Goal: Task Accomplishment & Management: Manage account settings

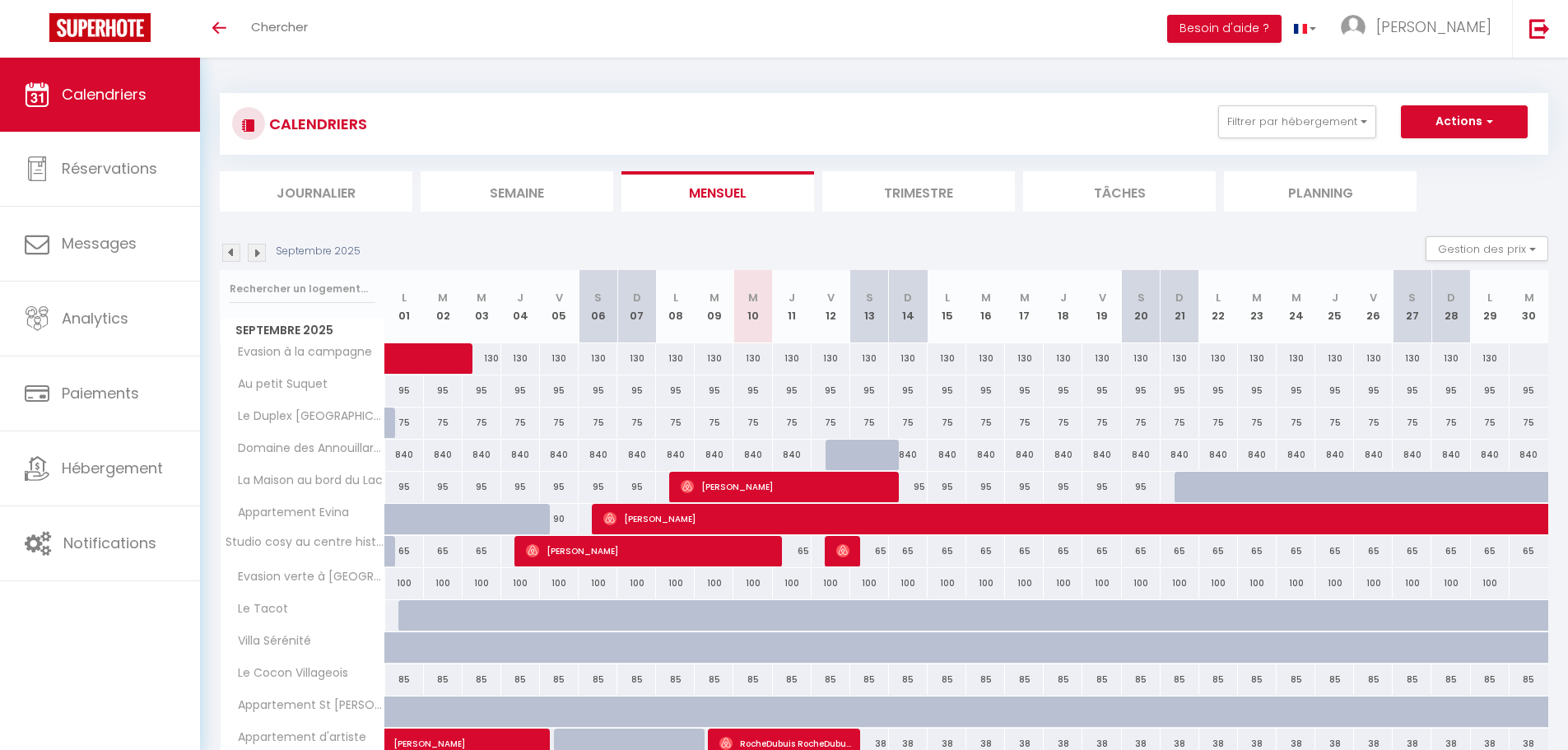
click at [753, 425] on div "75" at bounding box center [753, 422] width 39 height 31
type input "75"
type input "Mer 10 Septembre 2025"
type input "Jeu 11 Septembre 2025"
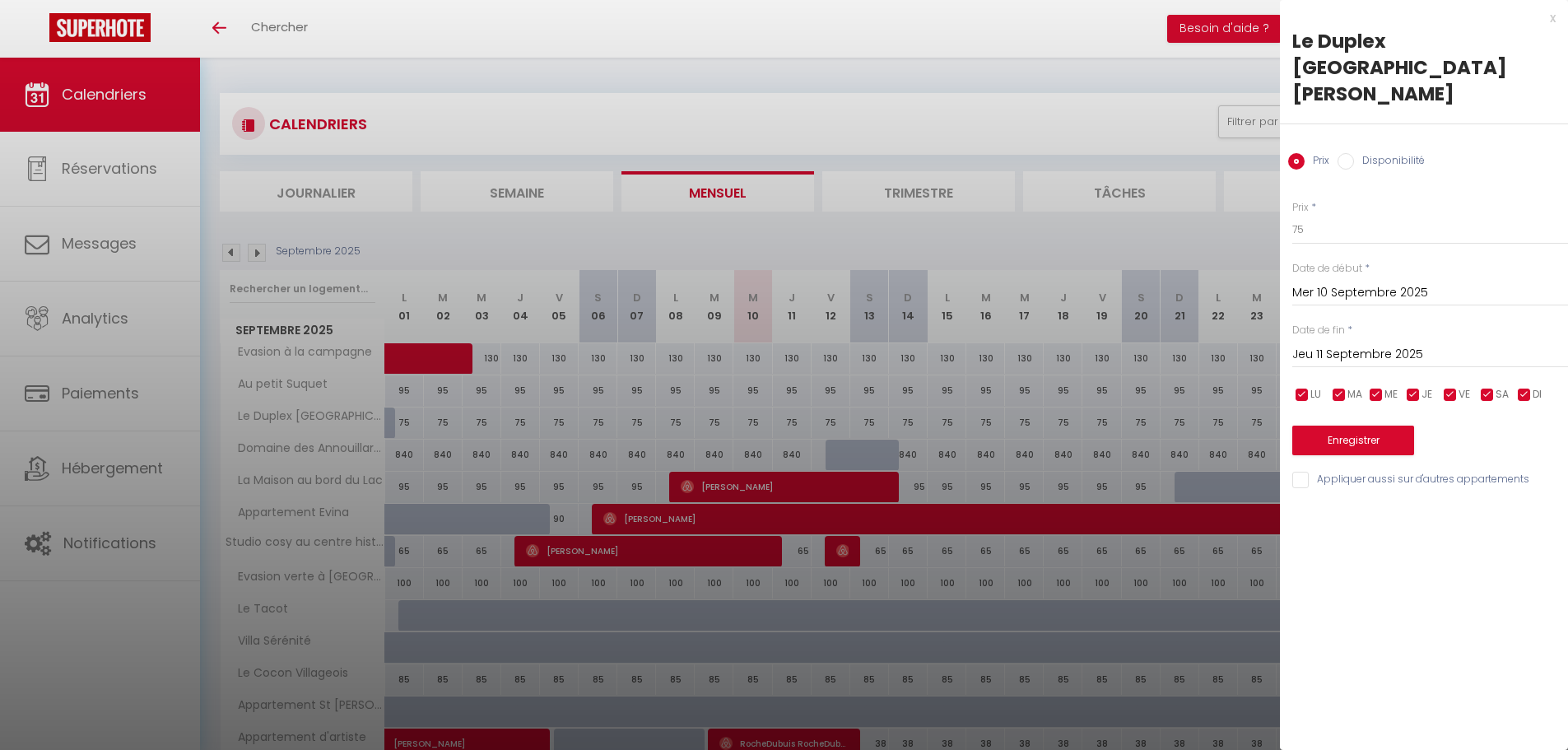
click at [689, 70] on div at bounding box center [784, 375] width 1568 height 750
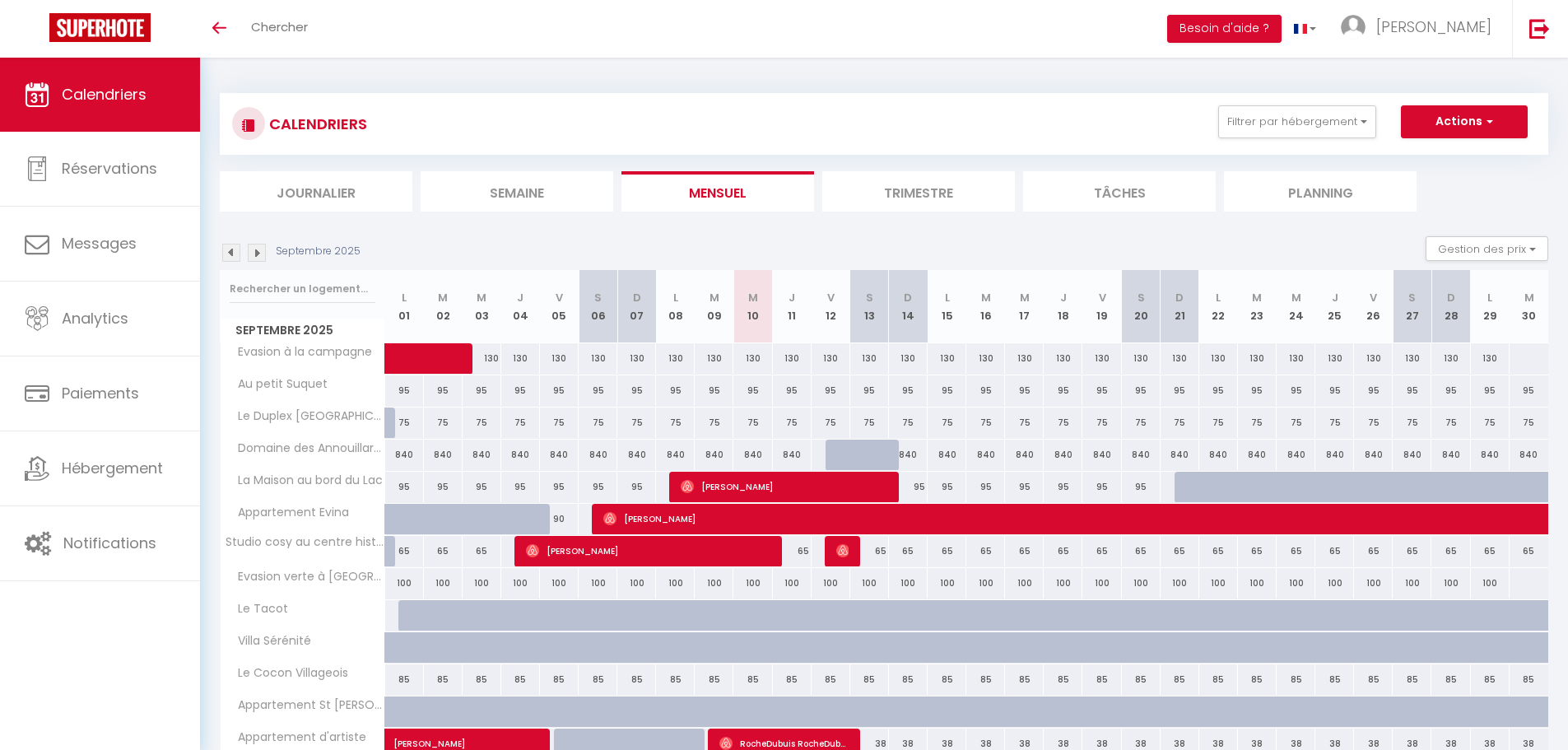
click at [233, 252] on img at bounding box center [232, 252] width 18 height 18
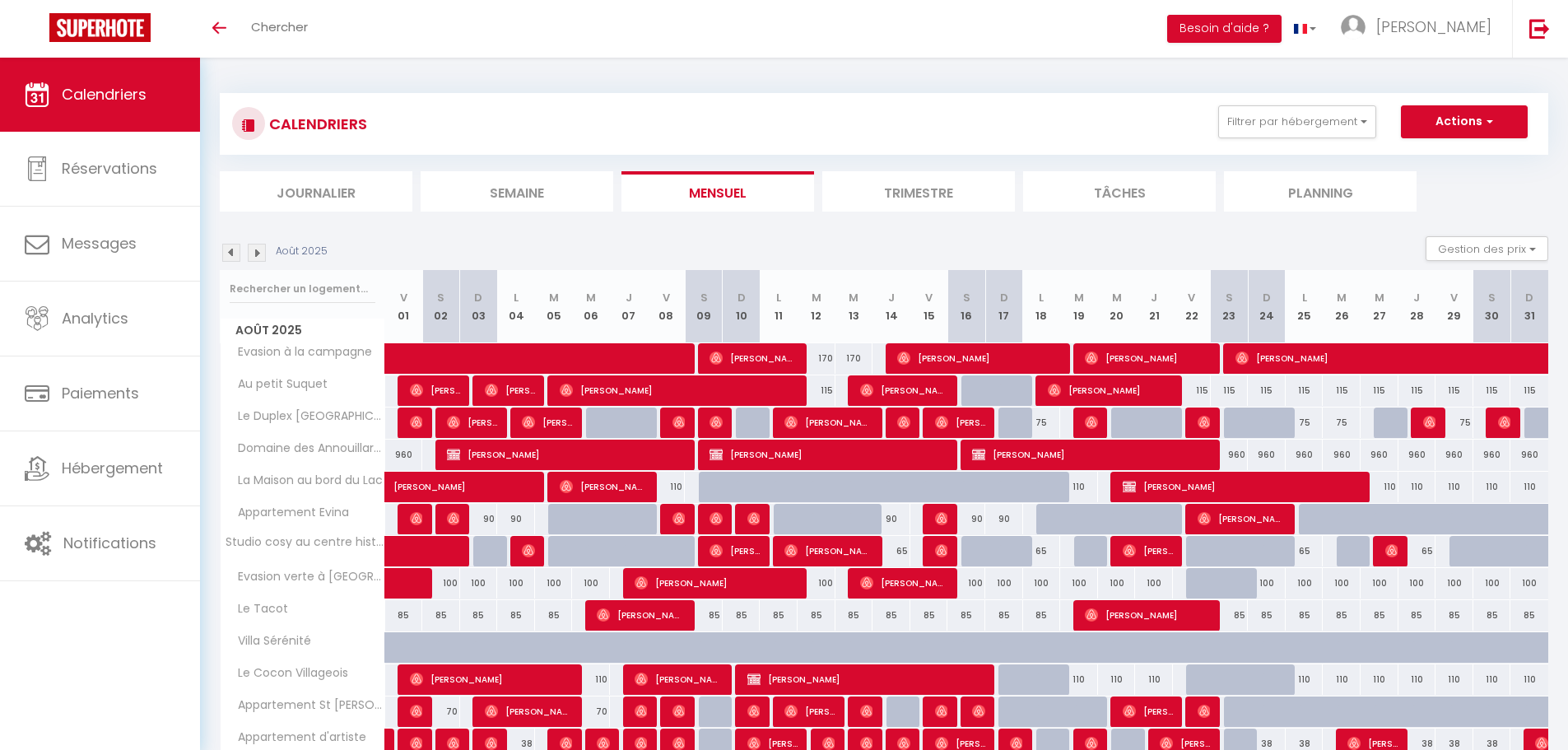
click at [253, 260] on img at bounding box center [257, 252] width 18 height 18
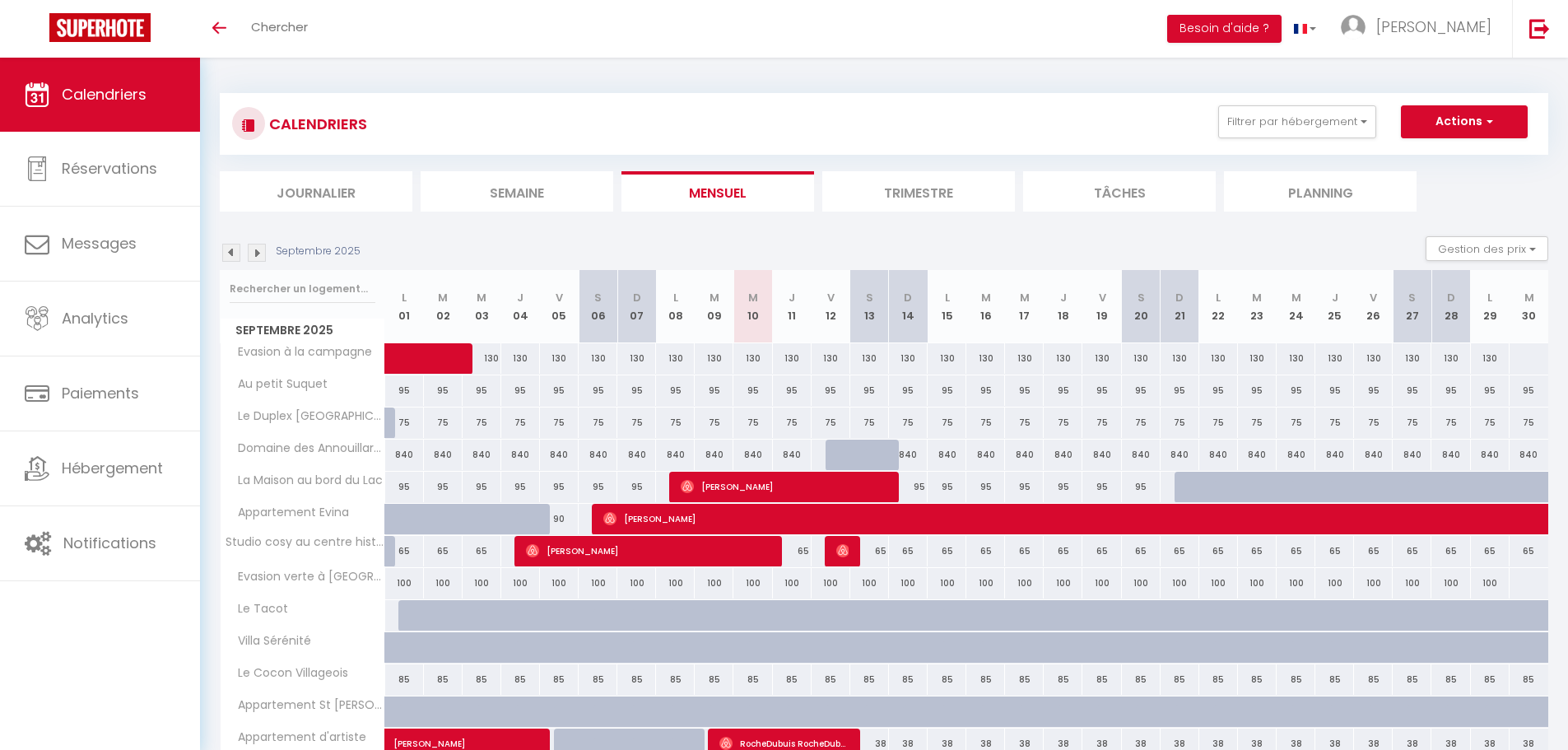
click at [307, 186] on li "Journalier" at bounding box center [316, 191] width 193 height 41
